Goal: Navigation & Orientation: Go to known website

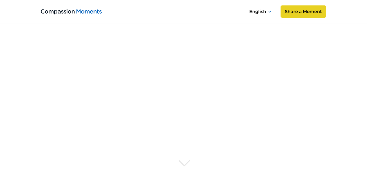
click at [88, 11] on img at bounding box center [71, 11] width 61 height 5
click at [269, 12] on icon at bounding box center [270, 11] width 2 height 1
click at [269, 13] on div at bounding box center [269, 11] width 3 height 7
click at [86, 12] on img at bounding box center [71, 11] width 61 height 5
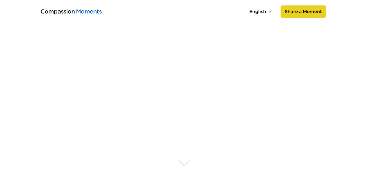
click at [86, 12] on img at bounding box center [71, 11] width 61 height 5
click at [61, 11] on img at bounding box center [71, 11] width 61 height 5
click at [268, 11] on div "English" at bounding box center [261, 11] width 29 height 9
click at [268, 13] on div at bounding box center [269, 11] width 3 height 7
